Goal: Information Seeking & Learning: Learn about a topic

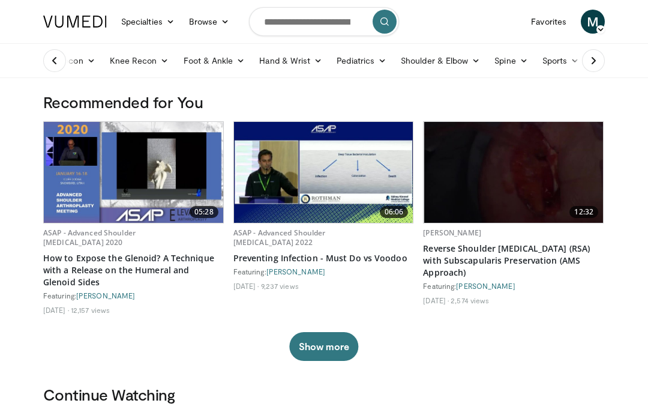
click at [591, 62] on icon at bounding box center [593, 61] width 12 height 12
click at [526, 64] on link "Trauma" at bounding box center [524, 61] width 55 height 24
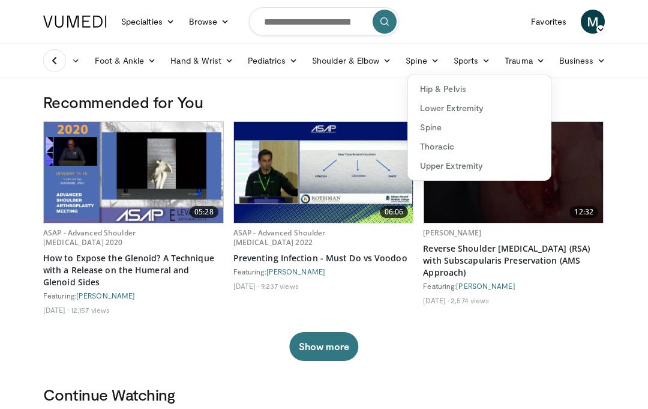
click at [469, 161] on link "Upper Extremity" at bounding box center [479, 165] width 143 height 19
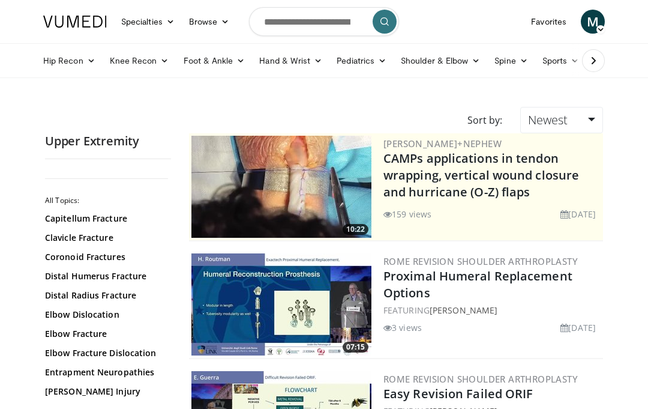
click at [112, 241] on link "Clavicle Fracture" at bounding box center [105, 238] width 120 height 12
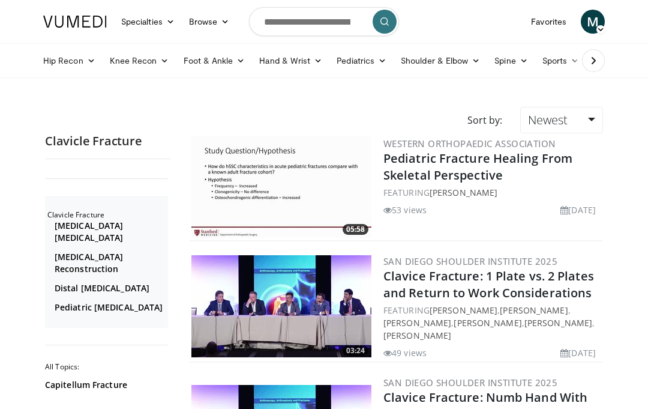
click at [134, 282] on link "Distal Clavicle Fracture" at bounding box center [110, 288] width 110 height 12
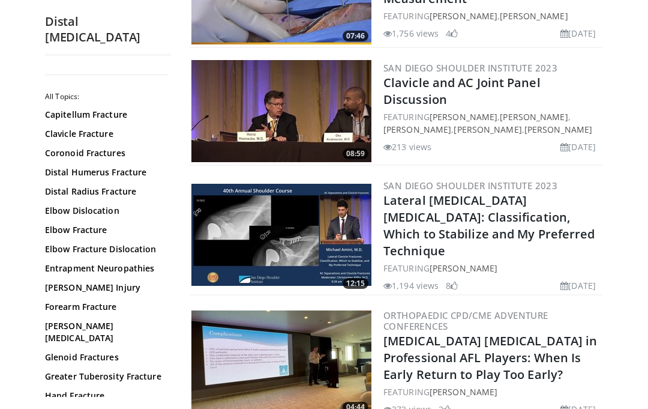
scroll to position [794, 0]
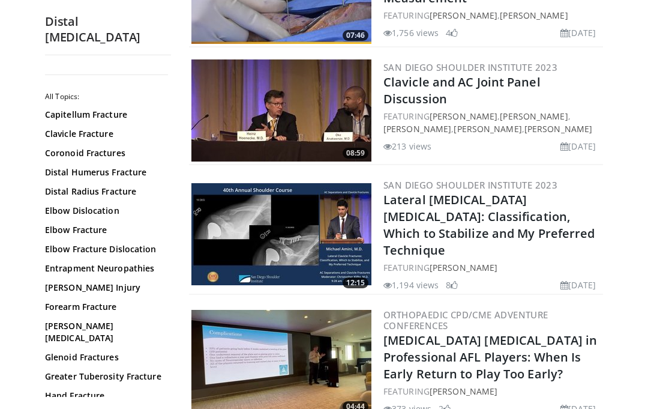
click at [482, 207] on link "Lateral Clavicle Fractures: Classification, Which to Stabilize and My Preferred…" at bounding box center [489, 224] width 212 height 67
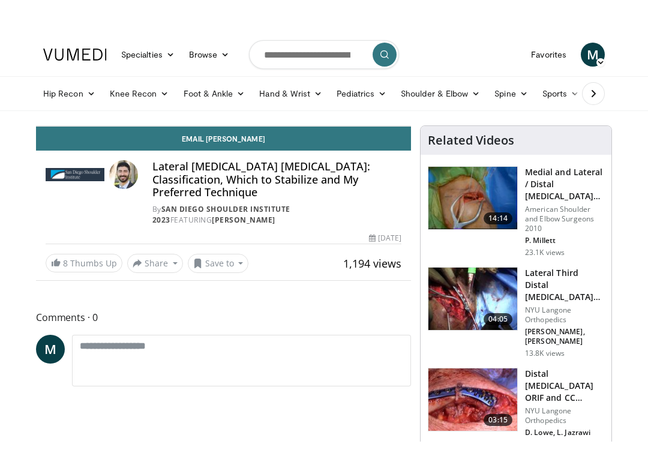
scroll to position [12, 0]
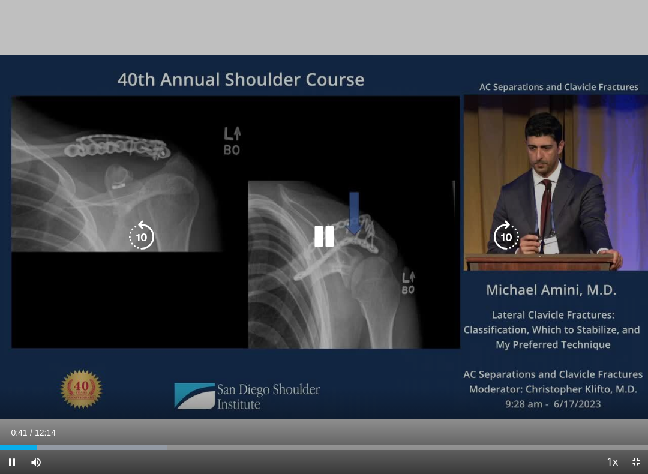
click at [148, 242] on icon "Video Player" at bounding box center [142, 237] width 34 height 34
click at [143, 236] on icon "Video Player" at bounding box center [142, 237] width 34 height 34
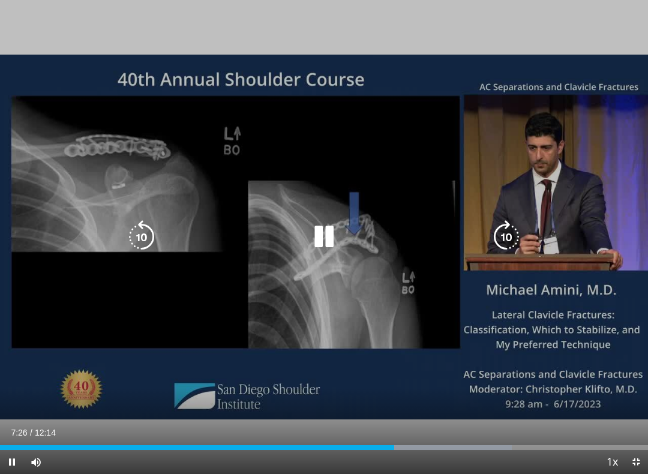
click at [510, 235] on icon "Video Player" at bounding box center [507, 237] width 34 height 34
click at [505, 230] on icon "Video Player" at bounding box center [507, 237] width 34 height 34
click at [509, 226] on icon "Video Player" at bounding box center [507, 237] width 34 height 34
click at [509, 230] on icon "Video Player" at bounding box center [507, 237] width 34 height 34
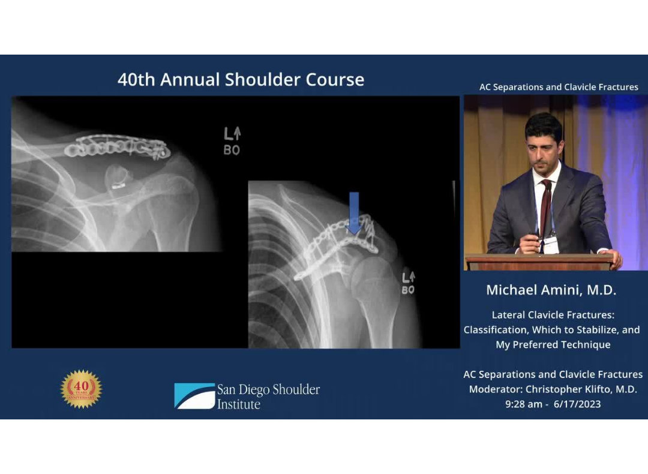
click at [508, 233] on icon "Video Player" at bounding box center [507, 237] width 34 height 34
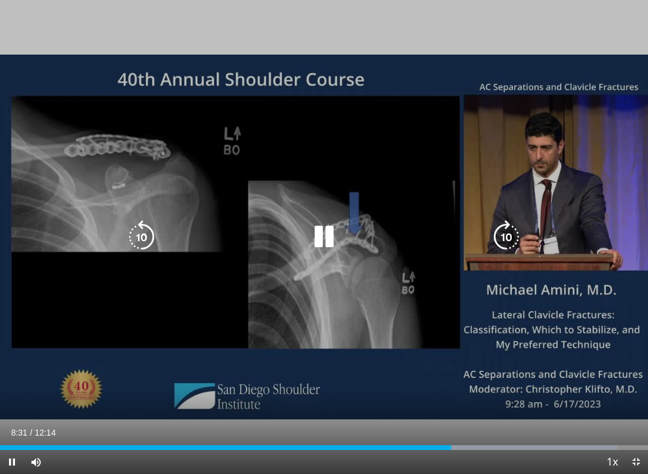
click at [506, 232] on icon "Video Player" at bounding box center [507, 237] width 34 height 34
click at [510, 231] on icon "Video Player" at bounding box center [507, 237] width 34 height 34
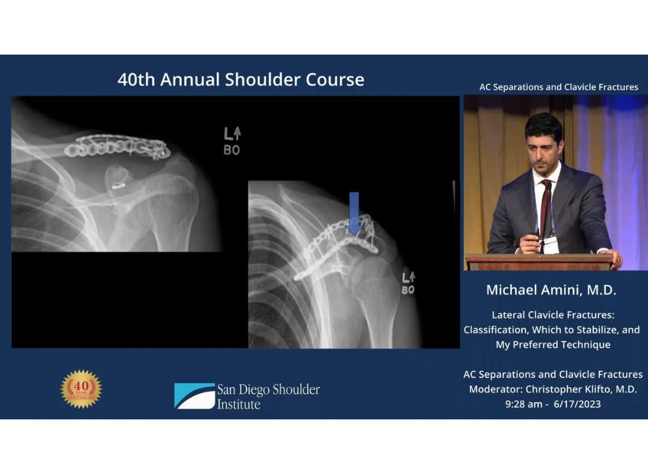
click at [512, 230] on icon "Video Player" at bounding box center [507, 237] width 34 height 34
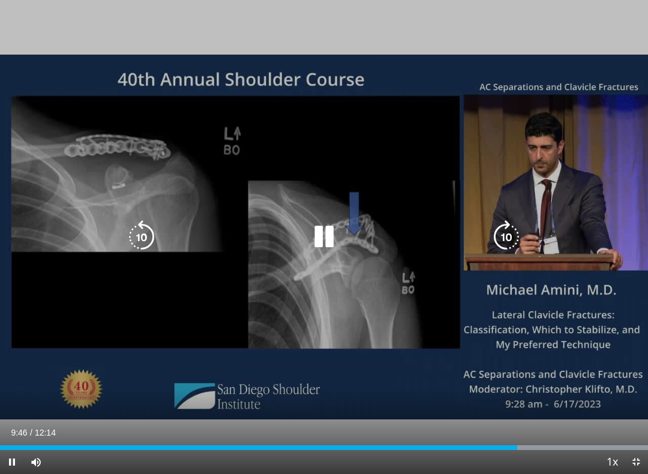
click at [513, 231] on icon "Video Player" at bounding box center [507, 237] width 34 height 34
click at [513, 229] on icon "Video Player" at bounding box center [507, 237] width 34 height 34
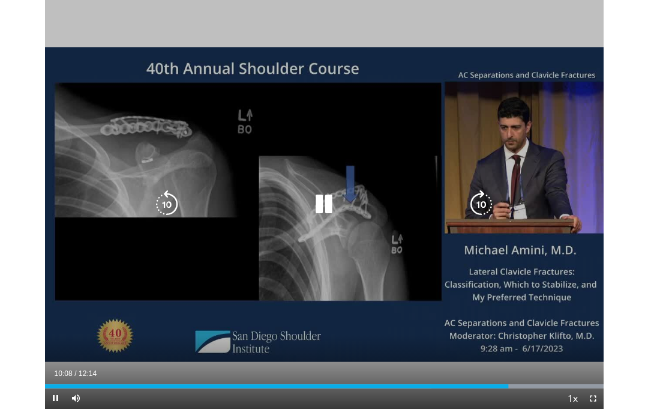
scroll to position [0, 0]
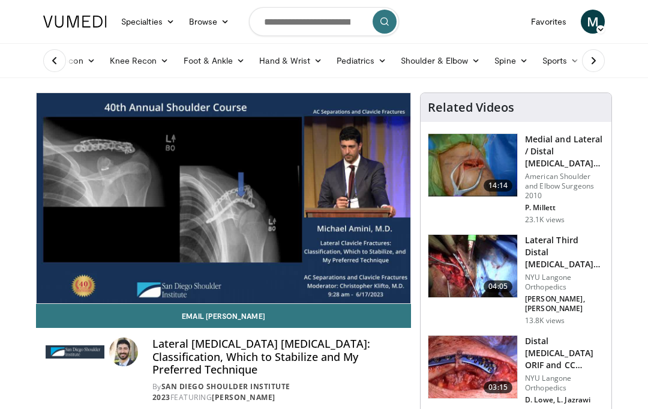
click at [495, 160] on img at bounding box center [472, 165] width 89 height 62
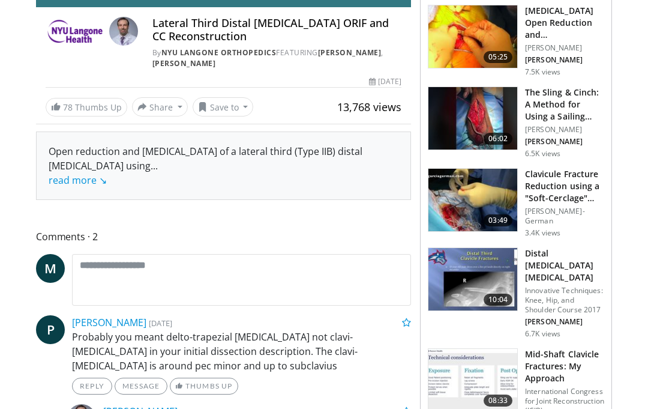
scroll to position [321, 0]
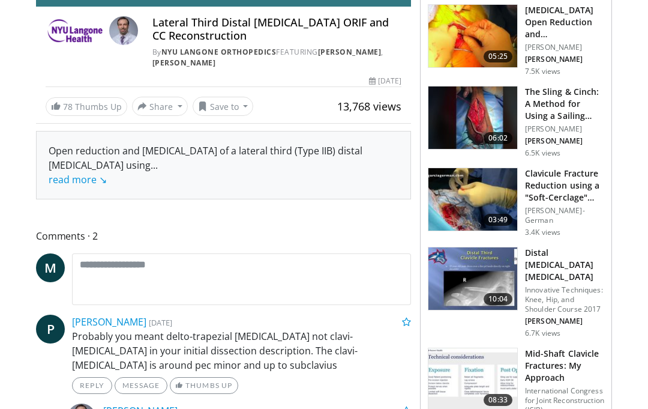
click at [546, 255] on h3 "Distal [MEDICAL_DATA] [MEDICAL_DATA]" at bounding box center [564, 265] width 79 height 36
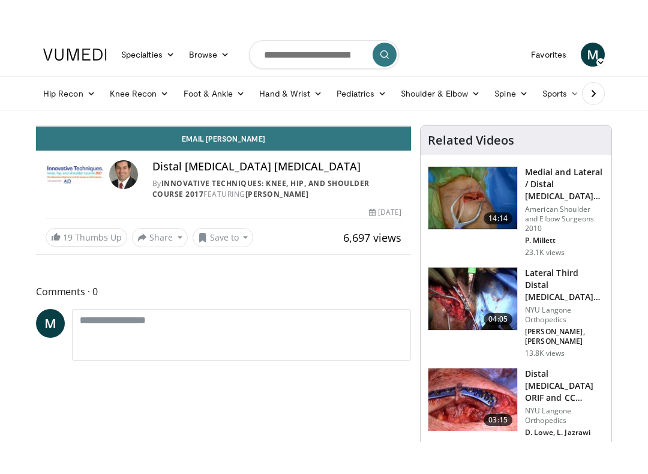
scroll to position [12, 0]
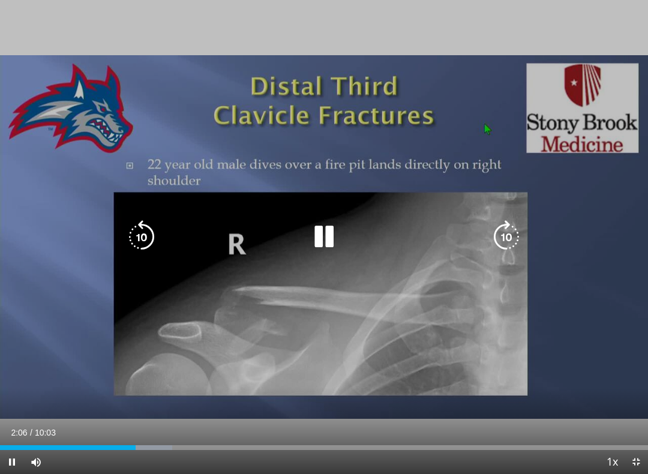
click at [505, 232] on icon "Video Player" at bounding box center [507, 237] width 34 height 34
click at [499, 236] on icon "Video Player" at bounding box center [507, 237] width 34 height 34
click at [505, 232] on icon "Video Player" at bounding box center [507, 237] width 34 height 34
click at [511, 230] on icon "Video Player" at bounding box center [507, 237] width 34 height 34
click at [505, 227] on icon "Video Player" at bounding box center [507, 237] width 34 height 34
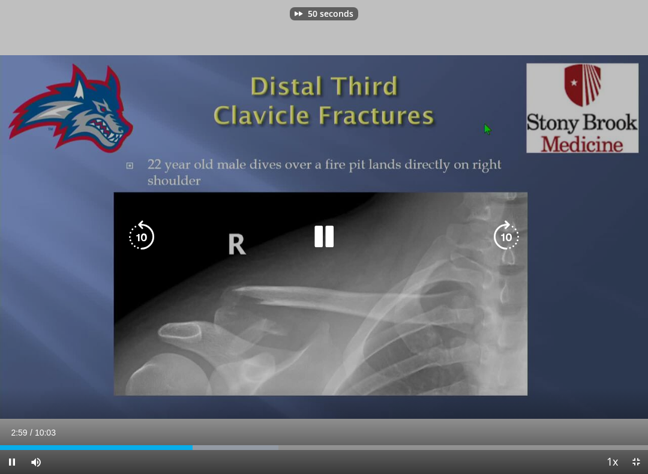
click at [509, 235] on icon "Video Player" at bounding box center [507, 237] width 34 height 34
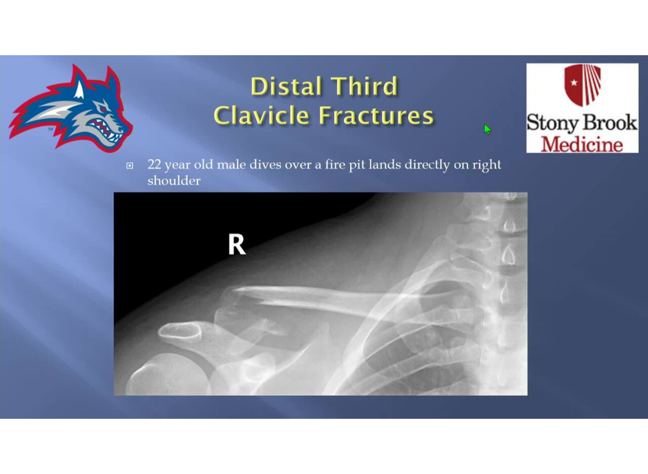
click at [508, 242] on icon "Video Player" at bounding box center [507, 237] width 34 height 34
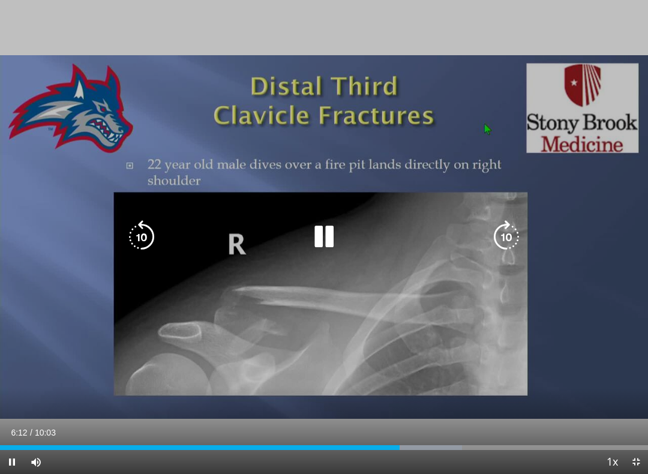
click at [509, 235] on icon "Video Player" at bounding box center [507, 237] width 34 height 34
click at [513, 236] on icon "Video Player" at bounding box center [507, 237] width 34 height 34
click at [511, 235] on icon "Video Player" at bounding box center [507, 237] width 34 height 34
click at [507, 235] on icon "Video Player" at bounding box center [507, 237] width 34 height 34
click at [514, 233] on icon "Video Player" at bounding box center [507, 237] width 34 height 34
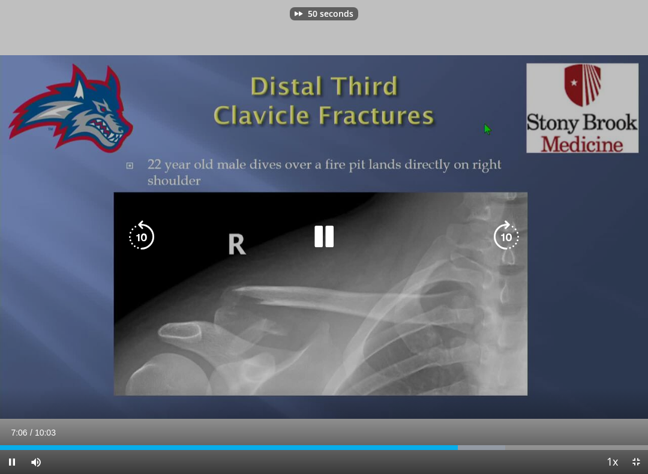
click at [511, 232] on icon "Video Player" at bounding box center [507, 237] width 34 height 34
click at [511, 233] on icon "Video Player" at bounding box center [507, 237] width 34 height 34
click at [514, 234] on icon "Video Player" at bounding box center [507, 237] width 34 height 34
click at [510, 233] on icon "Video Player" at bounding box center [507, 237] width 34 height 34
click at [514, 230] on icon "Video Player" at bounding box center [507, 237] width 34 height 34
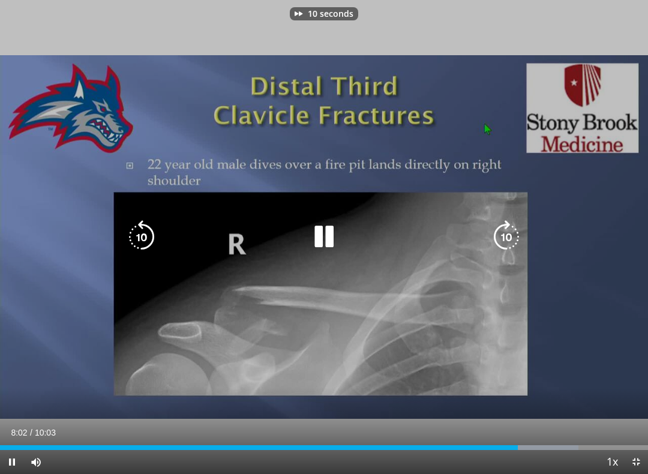
click at [508, 235] on icon "Video Player" at bounding box center [507, 237] width 34 height 34
click at [512, 231] on icon "Video Player" at bounding box center [507, 237] width 34 height 34
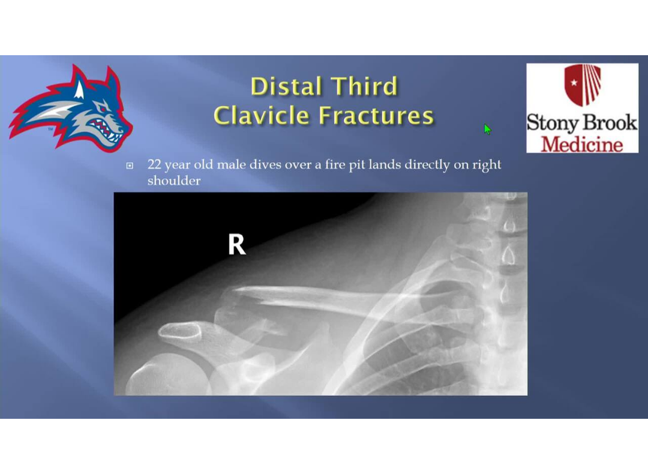
click at [513, 251] on icon "Video Player" at bounding box center [507, 237] width 34 height 34
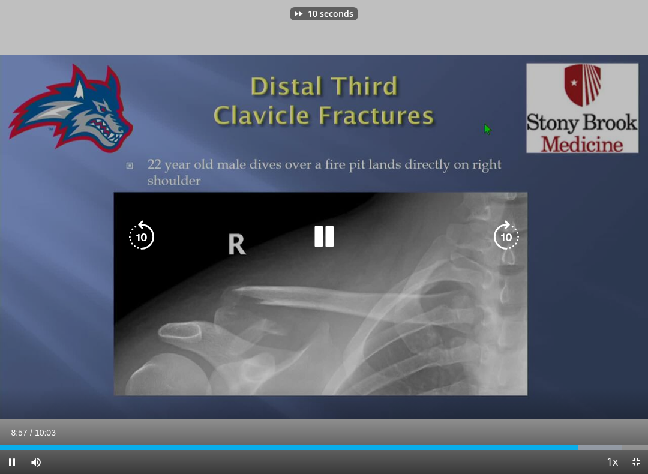
click at [508, 241] on icon "Video Player" at bounding box center [507, 237] width 34 height 34
click at [514, 233] on icon "Video Player" at bounding box center [507, 237] width 34 height 34
click at [513, 236] on icon "Video Player" at bounding box center [507, 237] width 34 height 34
click at [511, 238] on icon "Video Player" at bounding box center [507, 237] width 34 height 34
